Goal: Entertainment & Leisure: Browse casually

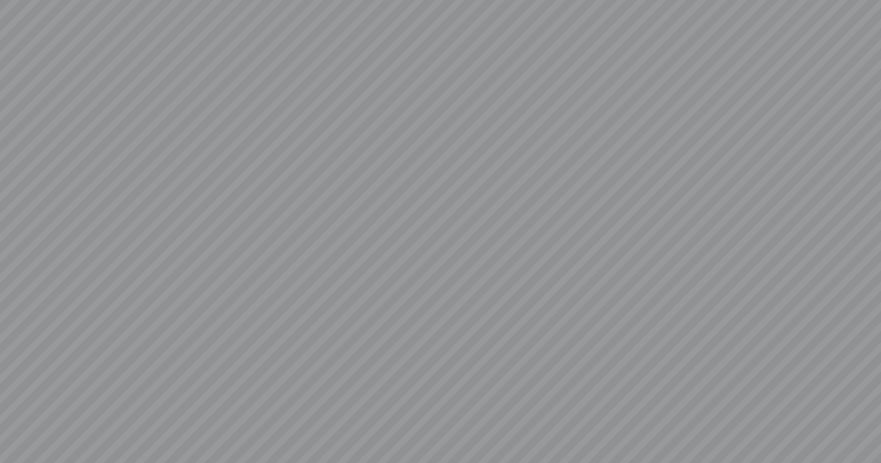
click at [431, 241] on div at bounding box center [440, 231] width 881 height 463
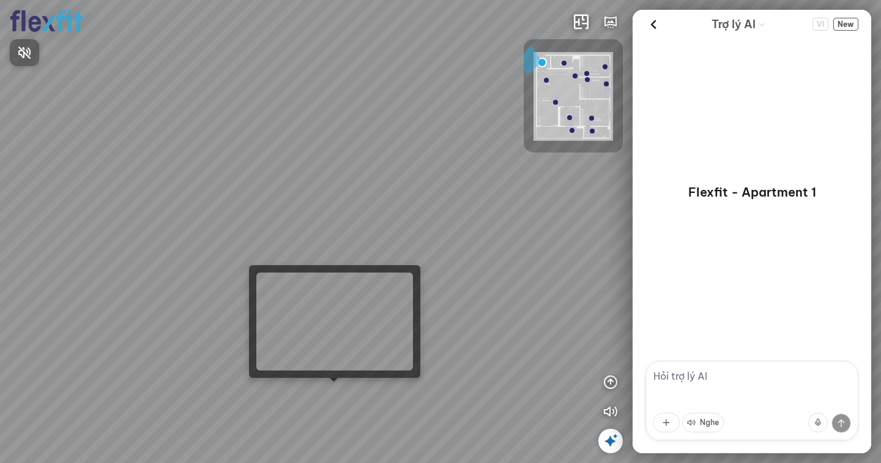
click at [331, 395] on div at bounding box center [440, 231] width 881 height 463
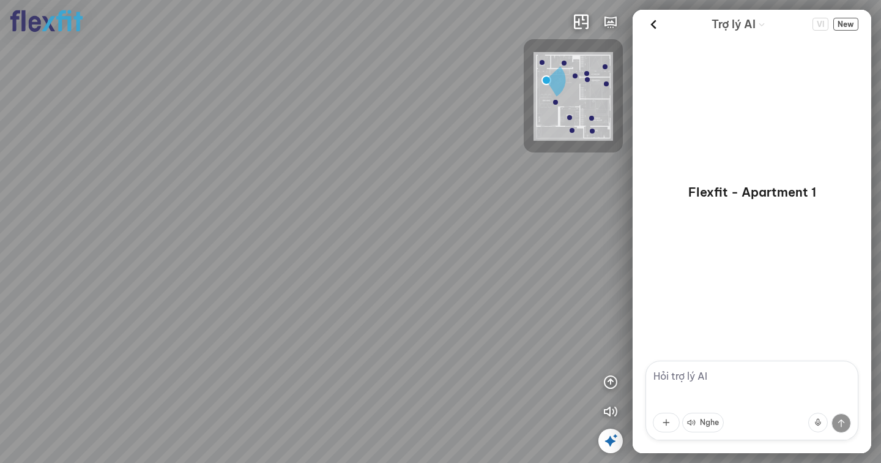
click at [331, 395] on div at bounding box center [440, 231] width 881 height 463
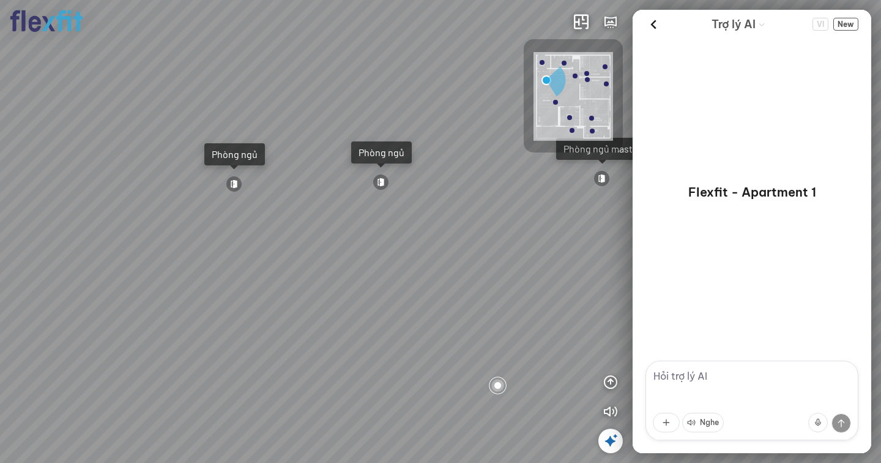
click at [425, 252] on div "Ban công Bếp Phòng ngủ master Phòng ngủ Phòng ngủ" at bounding box center [440, 231] width 881 height 463
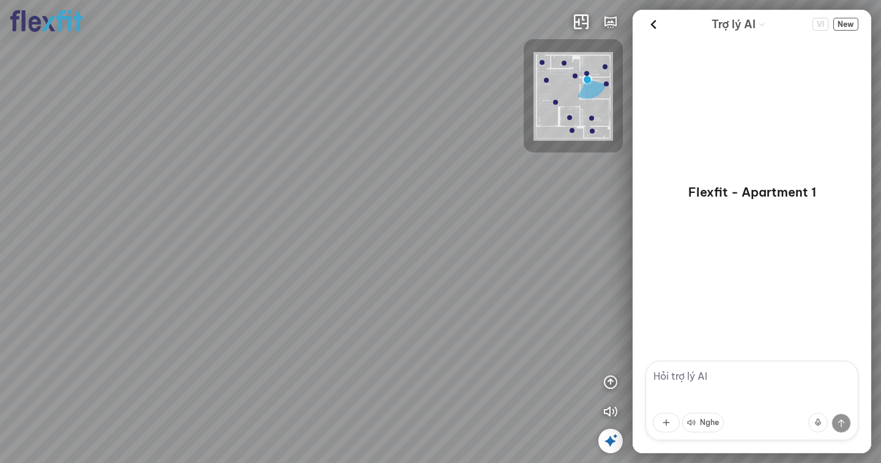
drag, startPoint x: 571, startPoint y: 243, endPoint x: 465, endPoint y: 261, distance: 107.9
click at [465, 261] on div at bounding box center [440, 231] width 881 height 463
click at [553, 105] on img at bounding box center [574, 96] width 80 height 89
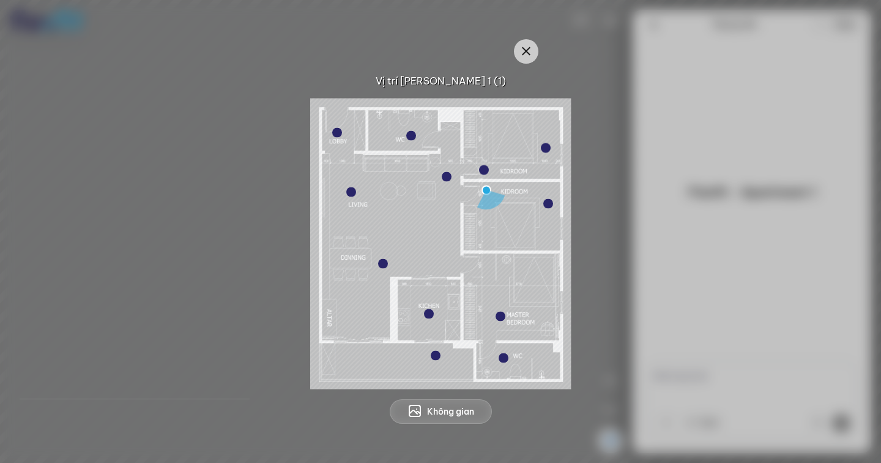
click at [353, 191] on div at bounding box center [351, 192] width 10 height 10
